Goal: Find specific page/section: Find specific page/section

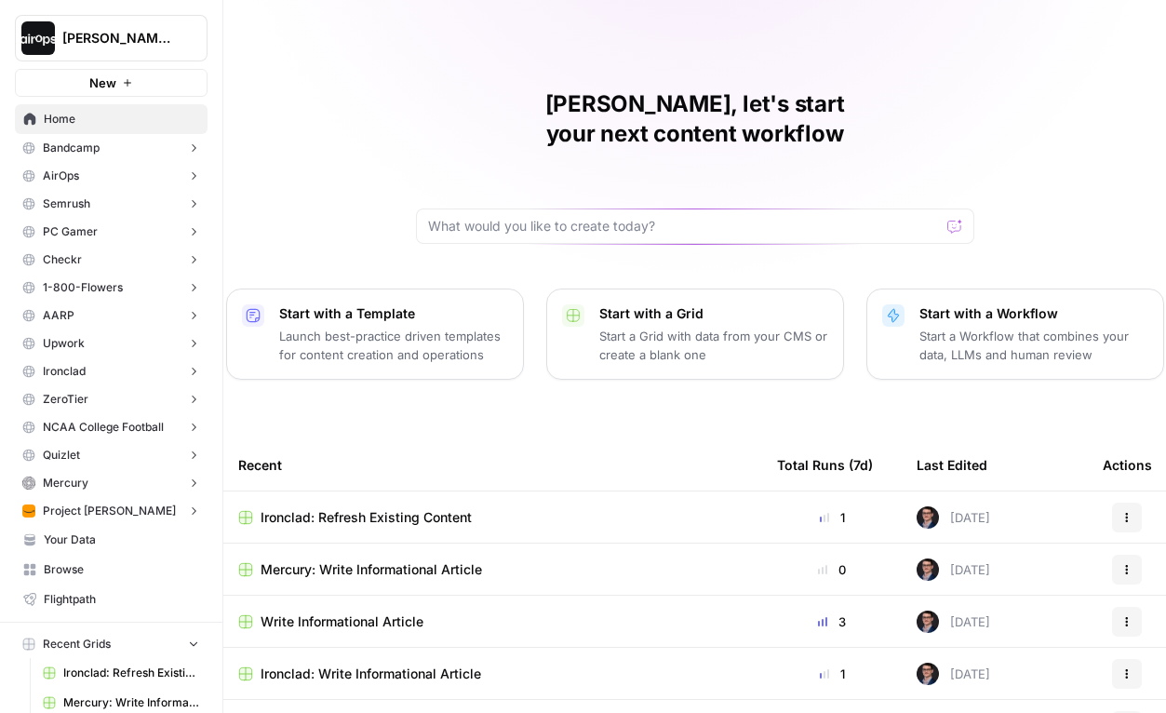
click at [195, 147] on icon "button" at bounding box center [193, 147] width 13 height 13
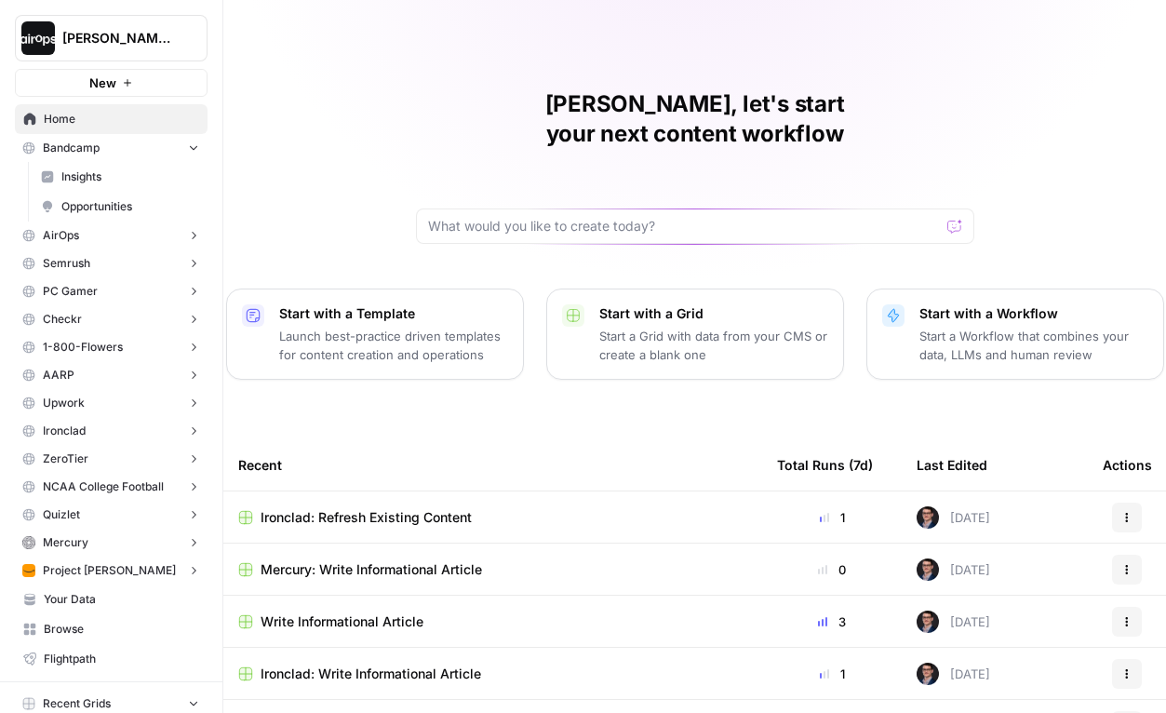
click at [198, 145] on icon "button" at bounding box center [193, 146] width 13 height 13
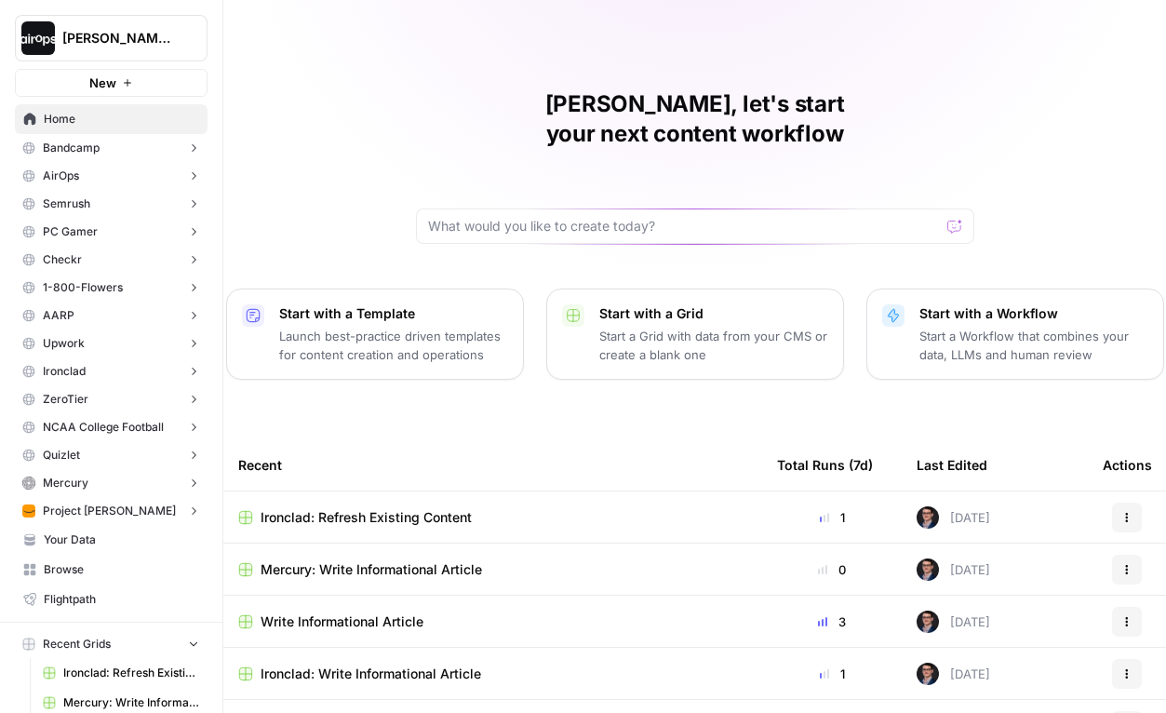
click at [141, 34] on span "Dille-Sandbox" at bounding box center [118, 38] width 113 height 19
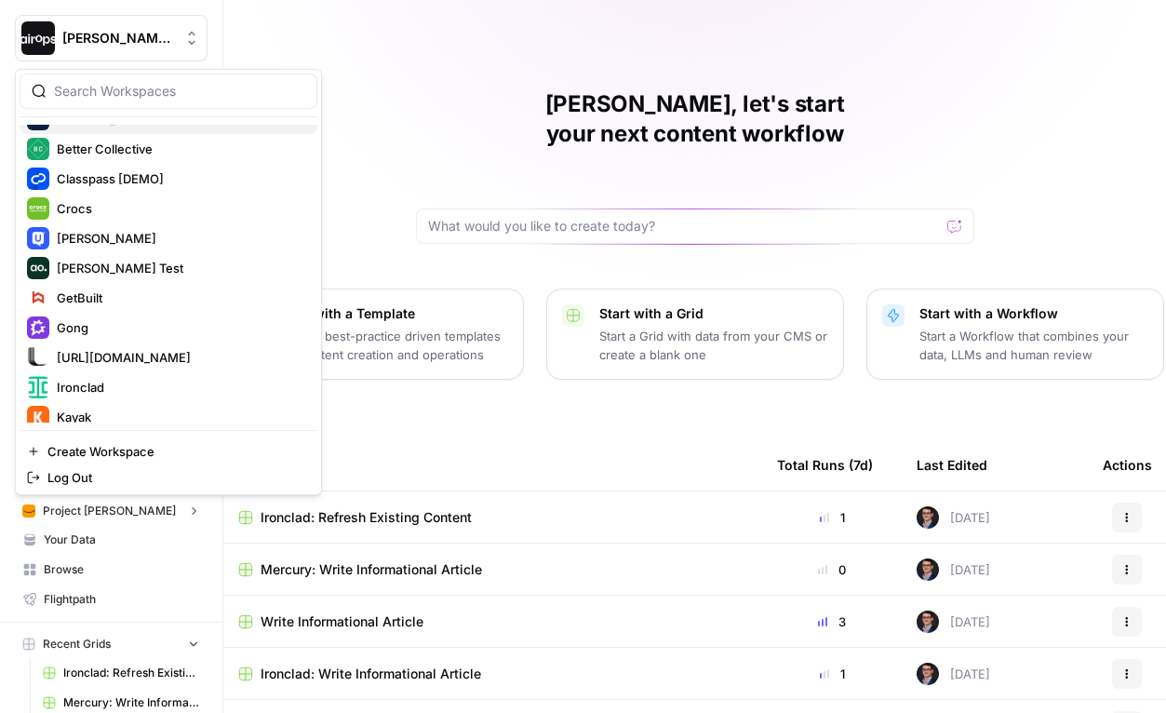
scroll to position [476, 0]
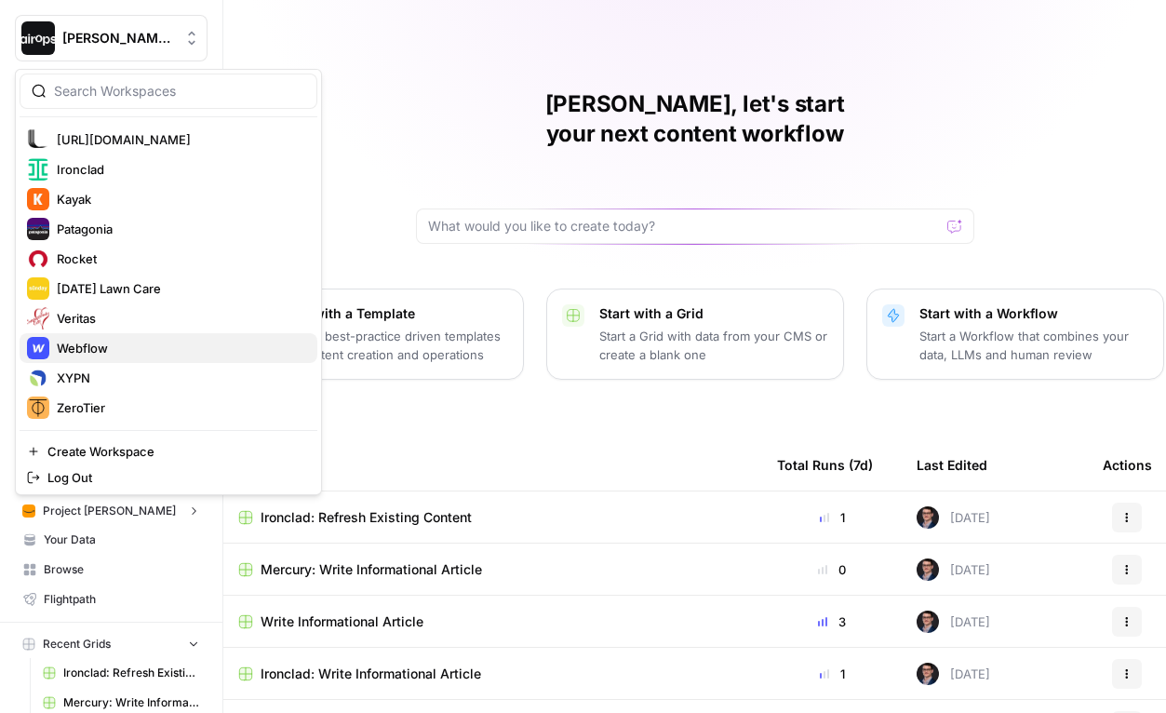
click at [111, 341] on span "Webflow" at bounding box center [180, 348] width 246 height 19
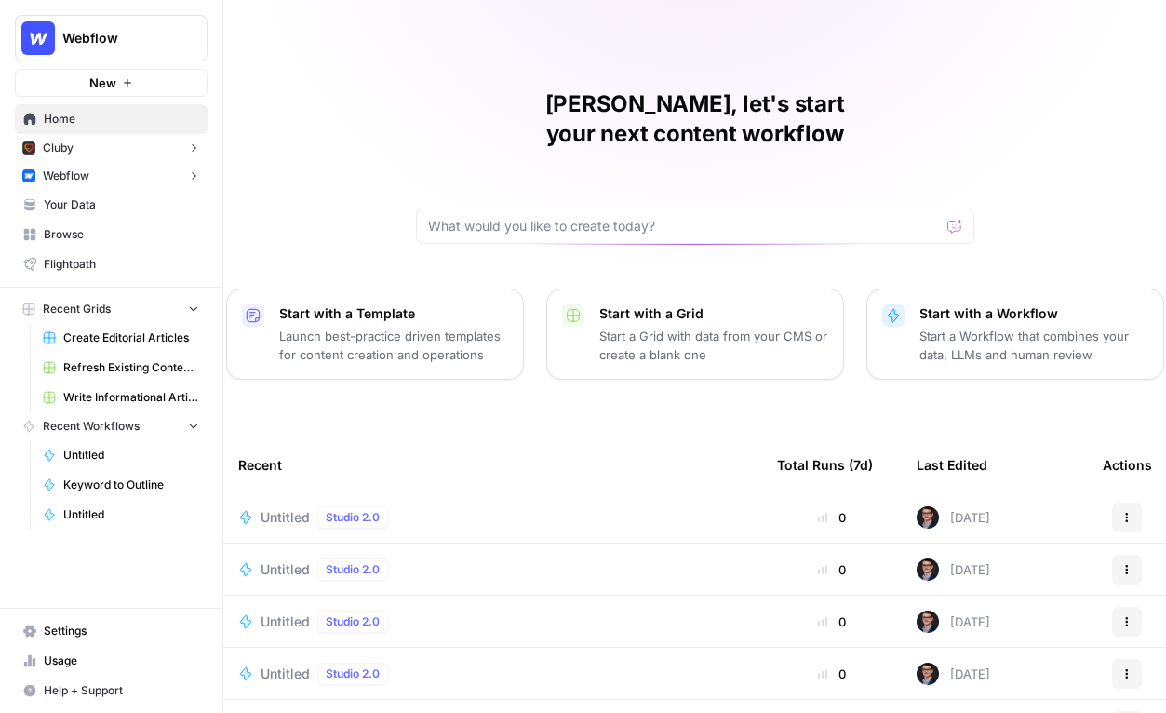
click at [195, 147] on icon "button" at bounding box center [193, 147] width 13 height 13
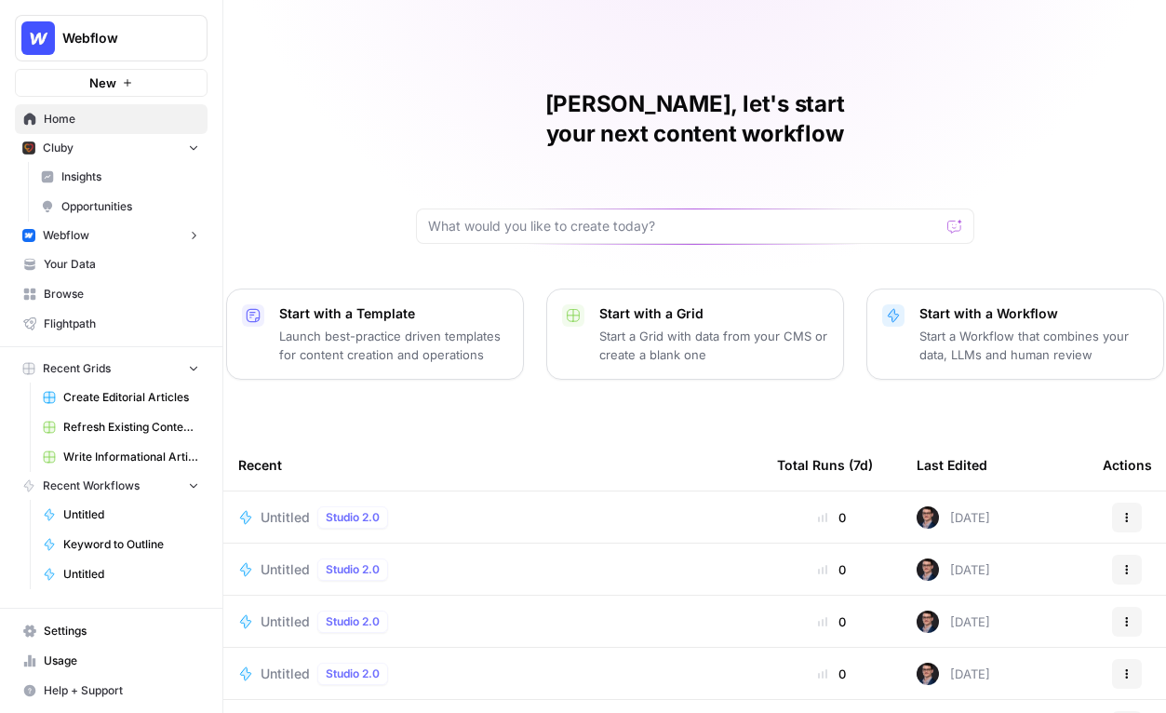
click at [195, 147] on icon "button" at bounding box center [193, 148] width 7 height 5
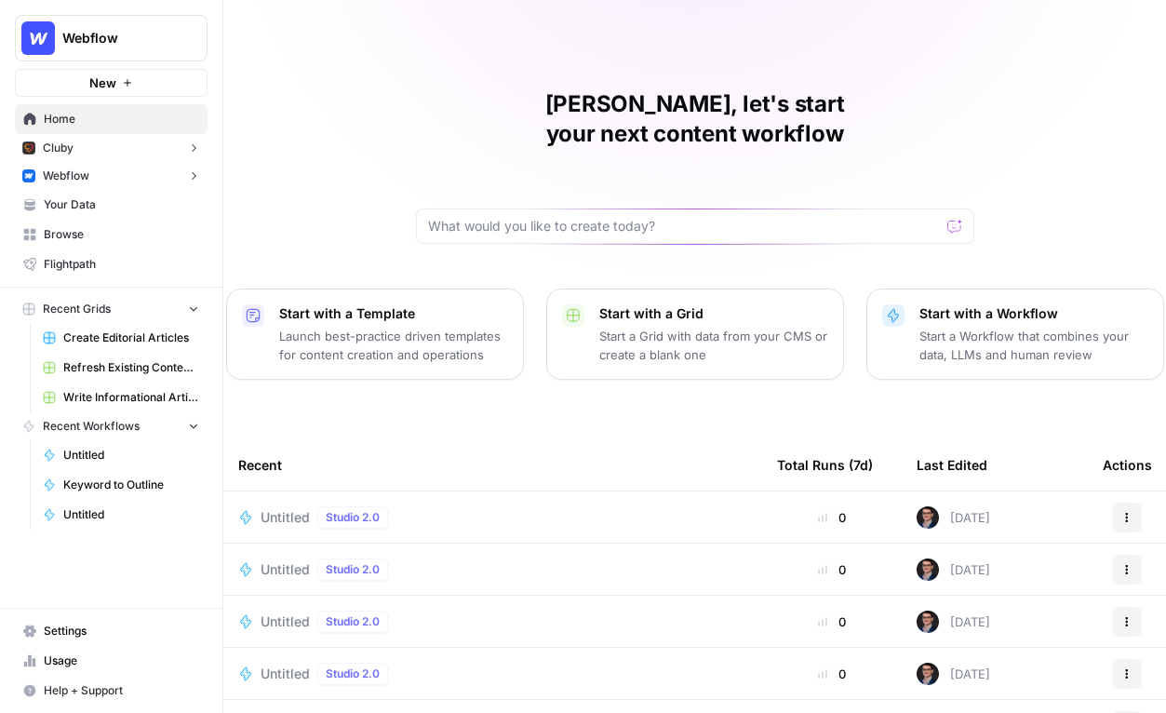
click at [137, 177] on button "Webflow" at bounding box center [111, 176] width 193 height 28
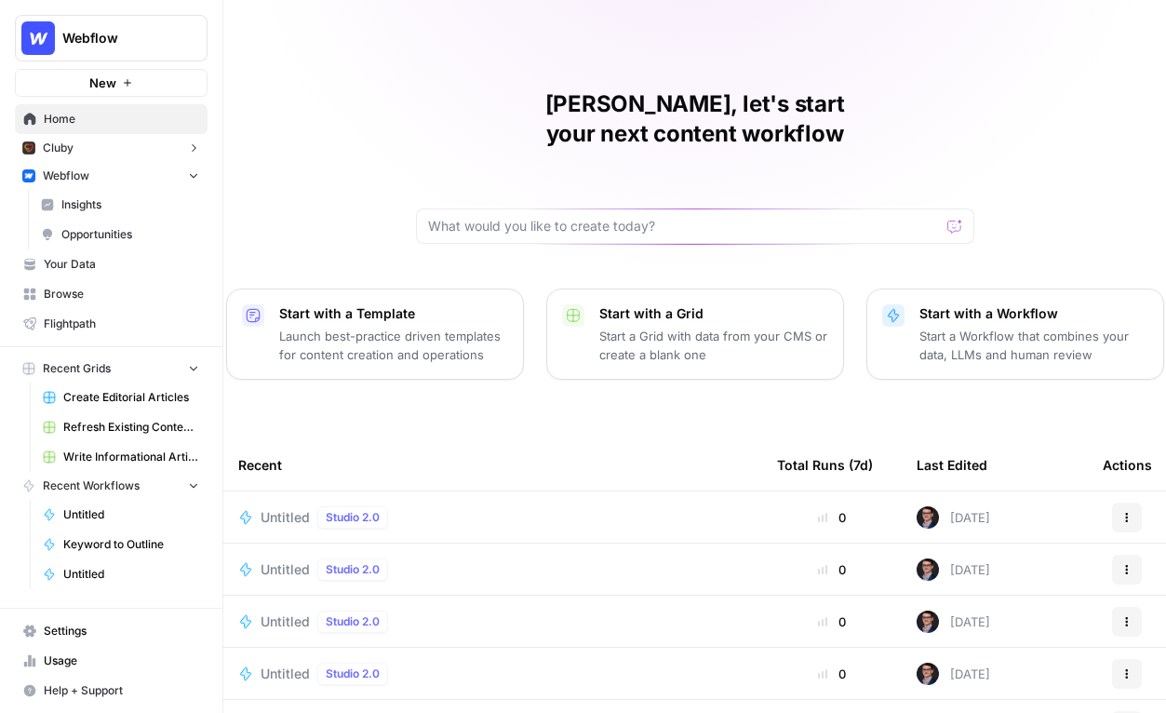
click at [131, 179] on button "Webflow" at bounding box center [111, 176] width 193 height 28
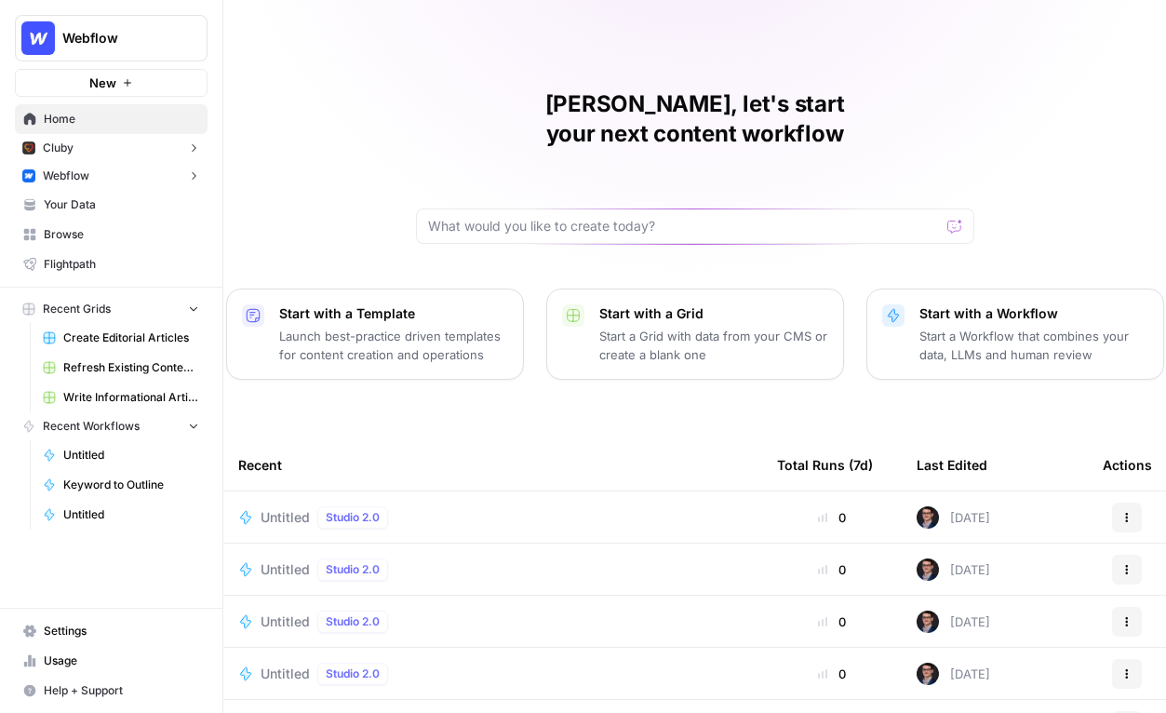
click at [90, 207] on span "Your Data" at bounding box center [121, 204] width 155 height 17
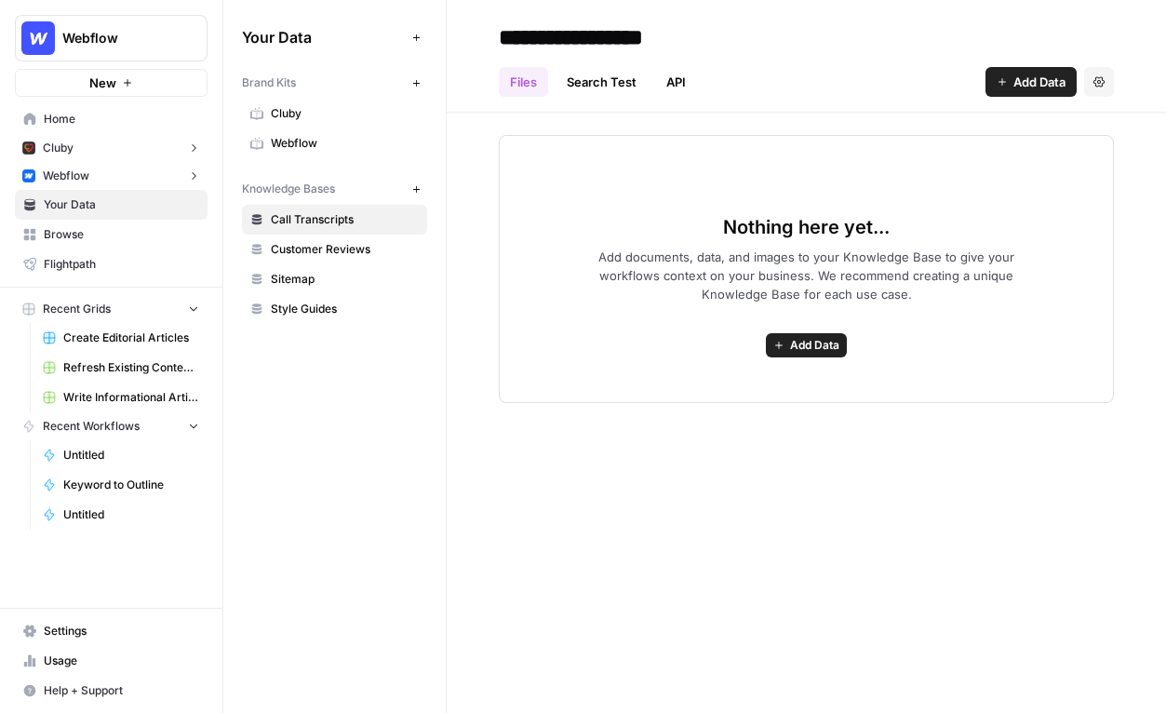
click at [403, 141] on span "Webflow" at bounding box center [345, 143] width 148 height 17
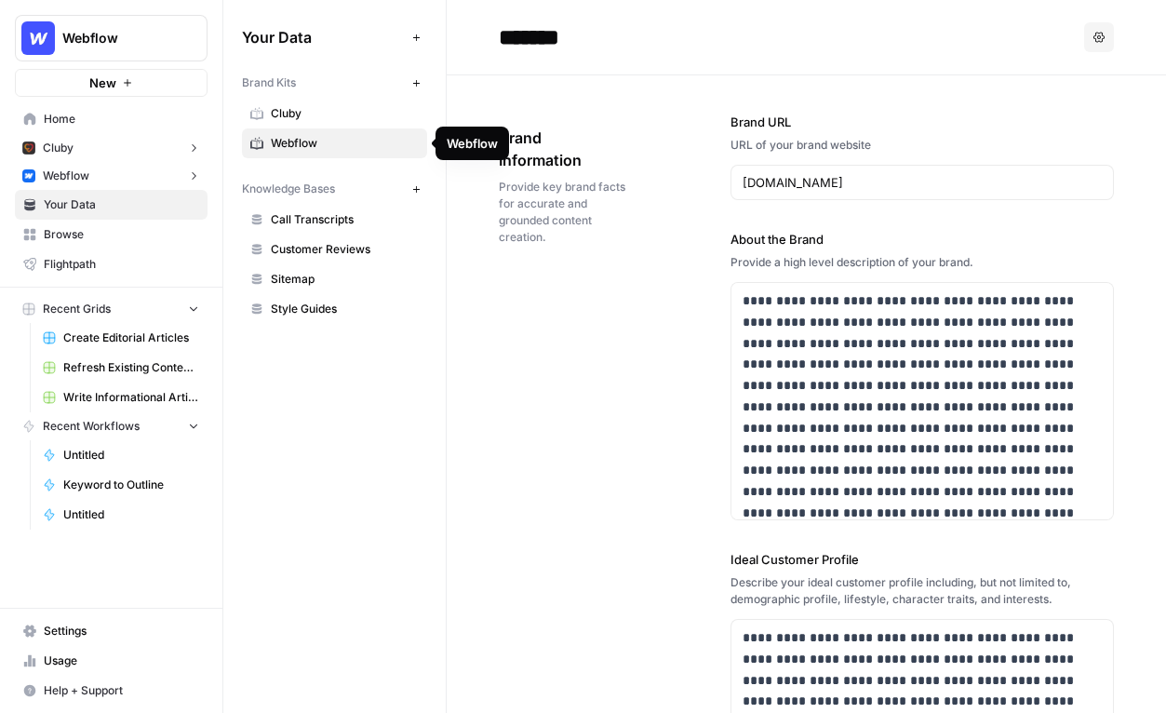
click at [283, 148] on span "Webflow" at bounding box center [345, 143] width 148 height 17
click at [284, 142] on span "Webflow" at bounding box center [345, 143] width 148 height 17
click at [262, 142] on icon at bounding box center [256, 144] width 13 height 9
click at [260, 142] on icon at bounding box center [256, 143] width 13 height 13
click at [413, 145] on span "Webflow" at bounding box center [345, 143] width 148 height 17
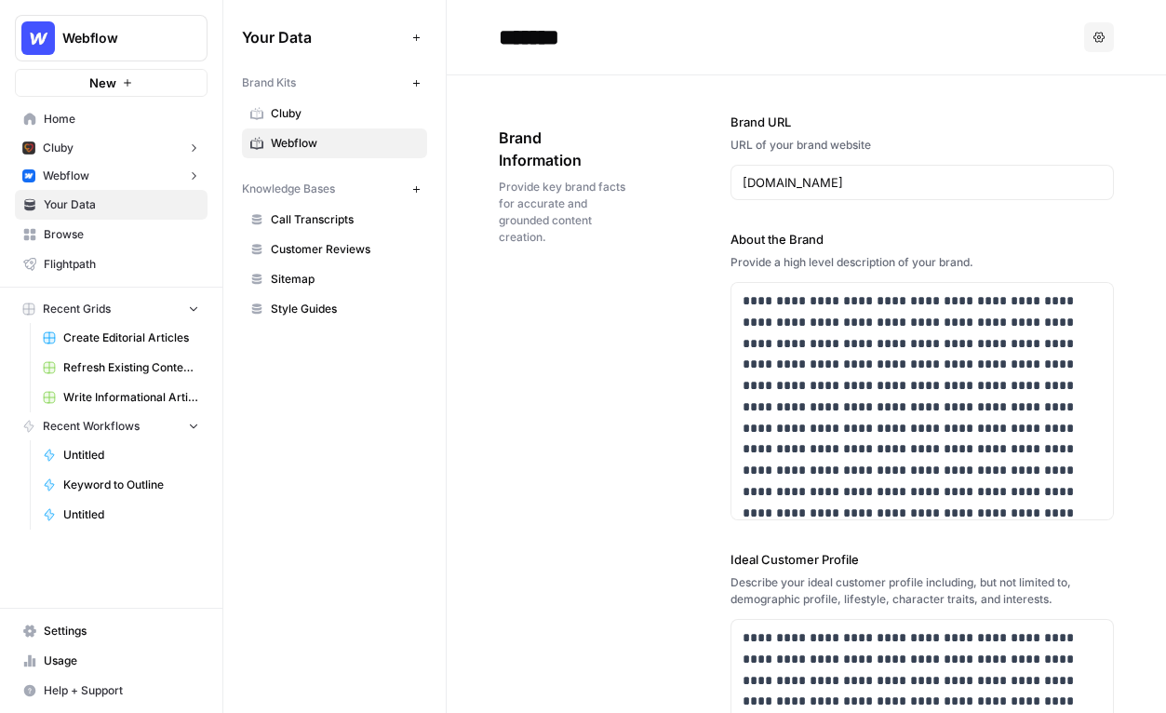
click at [412, 118] on span "Cluby" at bounding box center [345, 113] width 148 height 17
click at [529, 39] on input "*****" at bounding box center [640, 37] width 298 height 37
click at [570, 97] on div "Brand Information Provide key brand facts for accurate and grounded content cre…" at bounding box center [562, 185] width 127 height 193
click at [542, 80] on div "**********" at bounding box center [806, 673] width 615 height 1196
